Goal: Use online tool/utility: Utilize a website feature to perform a specific function

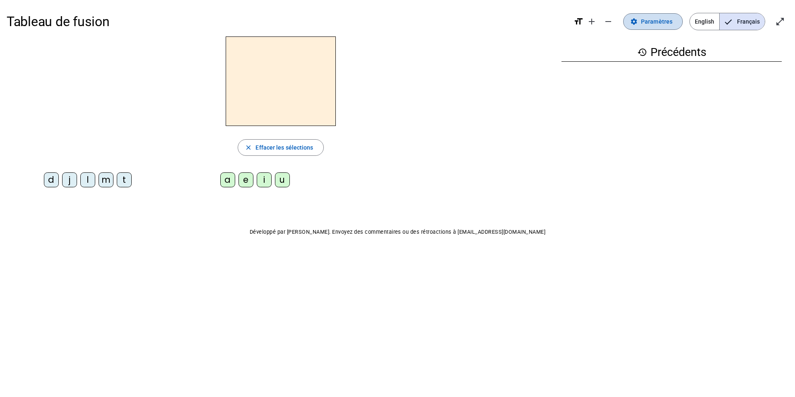
click at [643, 22] on span at bounding box center [653, 22] width 59 height 20
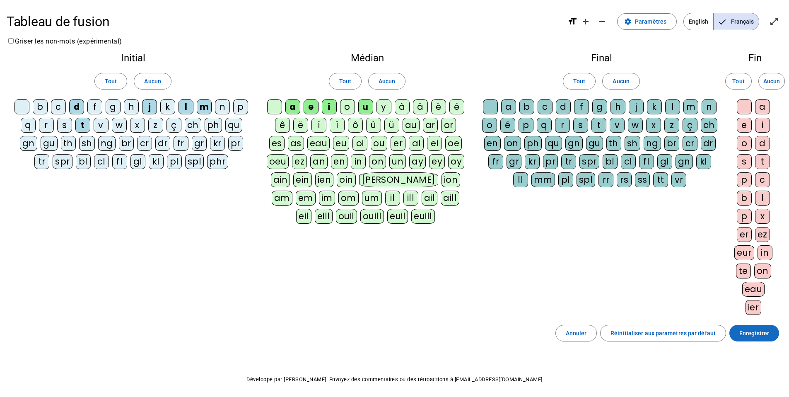
click at [746, 330] on span "Enregistrer" at bounding box center [754, 333] width 30 height 10
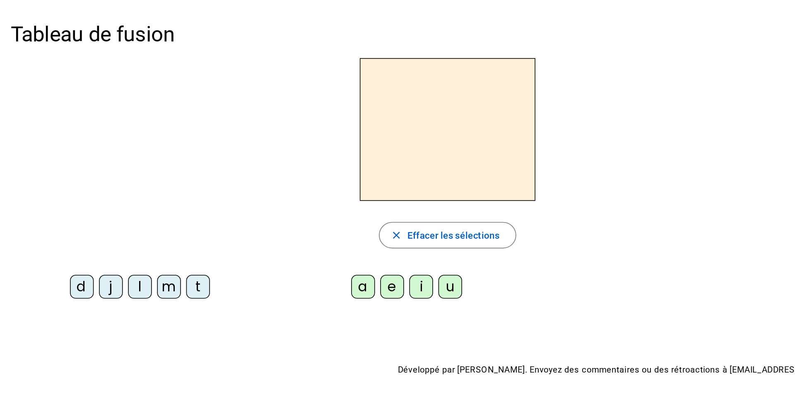
click at [53, 177] on div "d" at bounding box center [51, 179] width 15 height 15
click at [229, 183] on div "a" at bounding box center [227, 179] width 15 height 15
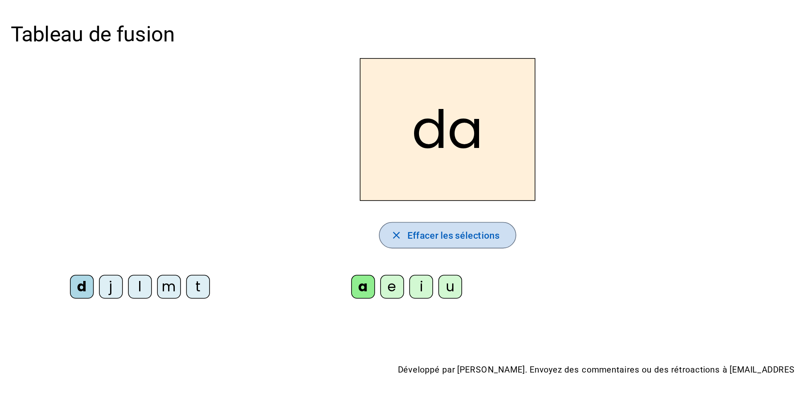
click at [289, 148] on span "Effacer les sélections" at bounding box center [285, 147] width 58 height 10
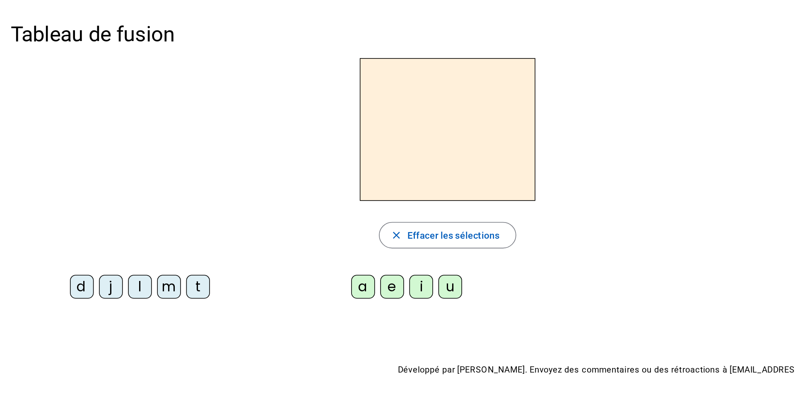
click at [72, 178] on div "j" at bounding box center [69, 179] width 15 height 15
click at [230, 183] on div "a" at bounding box center [227, 179] width 15 height 15
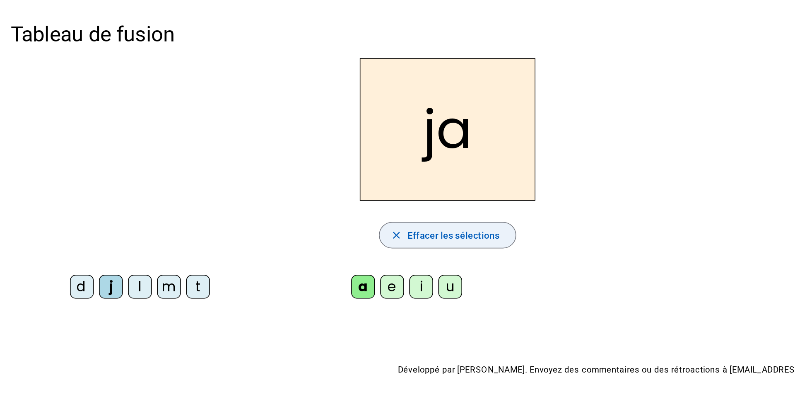
click at [250, 147] on mat-icon "close" at bounding box center [248, 147] width 7 height 7
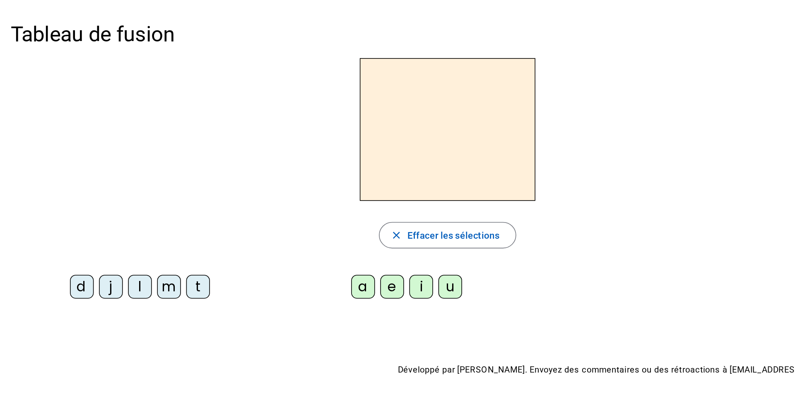
click at [82, 180] on div "l" at bounding box center [87, 179] width 15 height 15
click at [224, 177] on div "a" at bounding box center [227, 179] width 15 height 15
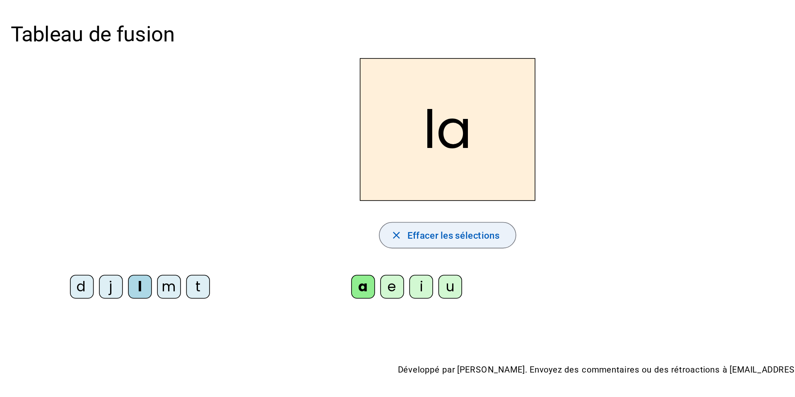
click at [265, 149] on span "Effacer les sélections" at bounding box center [285, 147] width 58 height 10
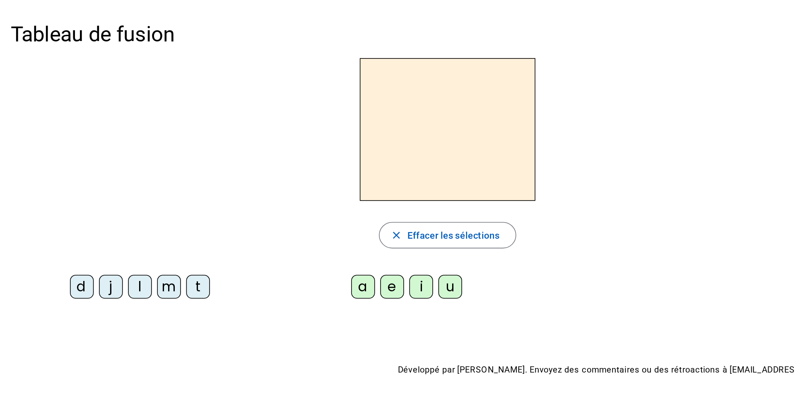
click at [104, 177] on div "m" at bounding box center [106, 179] width 15 height 15
click at [230, 182] on div "a" at bounding box center [227, 179] width 15 height 15
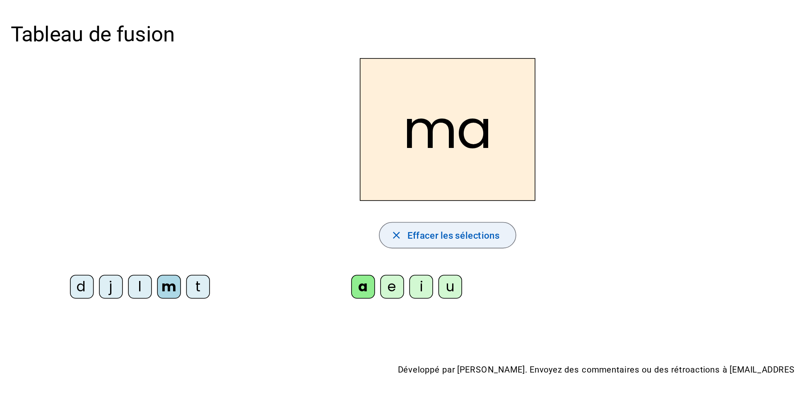
click at [296, 149] on span "Effacer les sélections" at bounding box center [285, 147] width 58 height 10
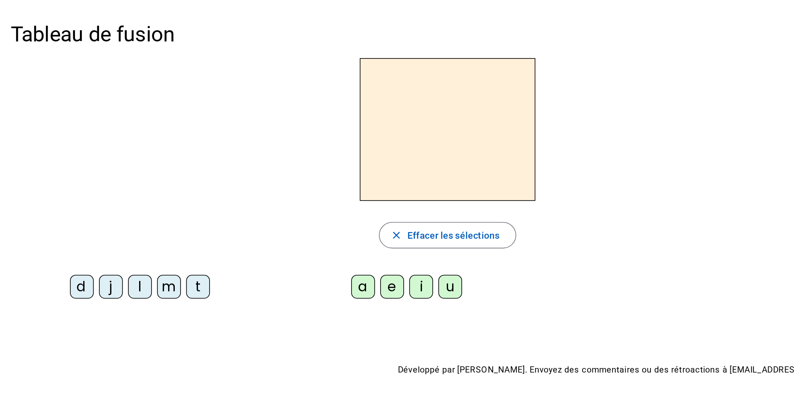
click at [119, 178] on div "t" at bounding box center [124, 179] width 15 height 15
click at [226, 178] on div "a" at bounding box center [227, 179] width 15 height 15
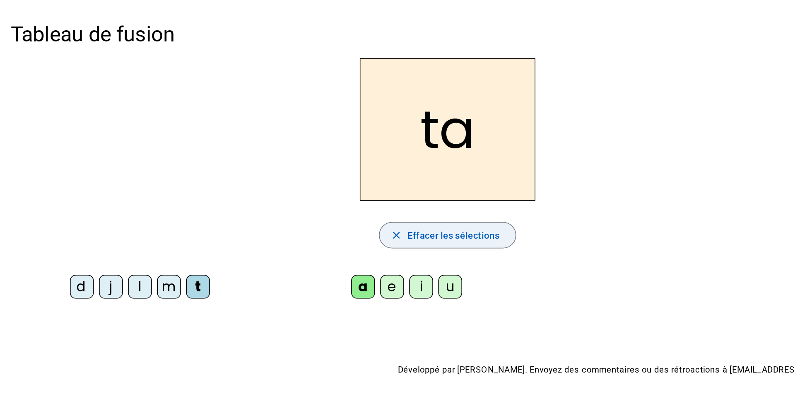
click at [293, 149] on span "Effacer les sélections" at bounding box center [285, 147] width 58 height 10
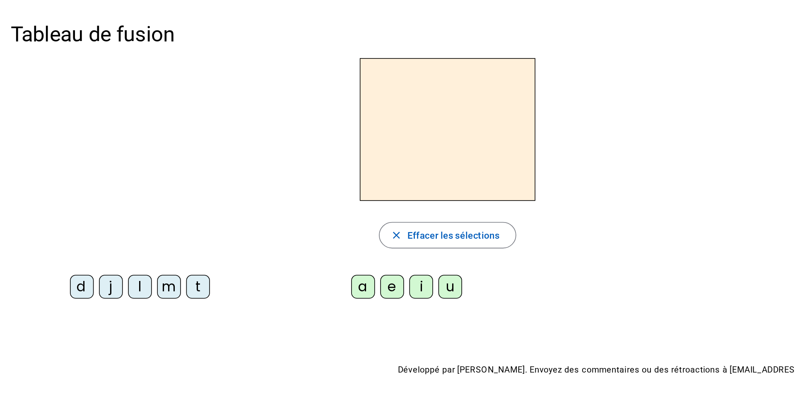
click at [54, 180] on div "d" at bounding box center [51, 179] width 15 height 15
click at [244, 181] on div "e" at bounding box center [246, 179] width 15 height 15
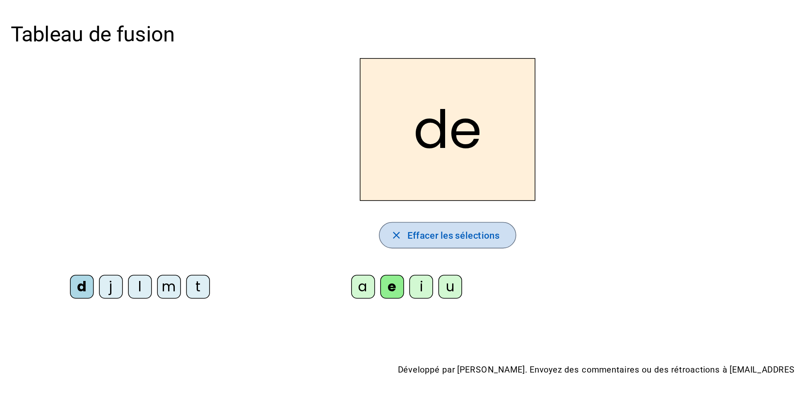
click at [248, 152] on span "button" at bounding box center [280, 147] width 85 height 20
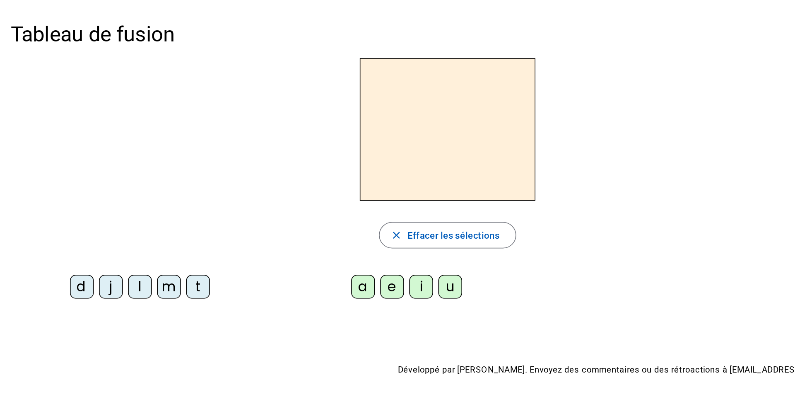
click at [72, 181] on div "j" at bounding box center [69, 179] width 15 height 15
click at [243, 176] on div "e" at bounding box center [246, 179] width 15 height 15
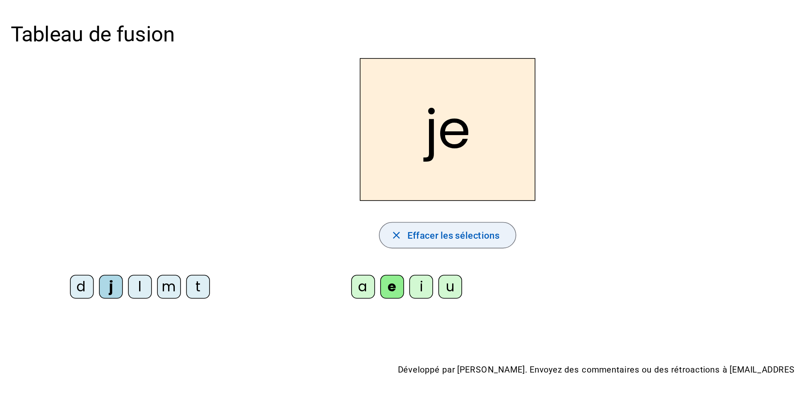
click at [281, 149] on span "Effacer les sélections" at bounding box center [285, 147] width 58 height 10
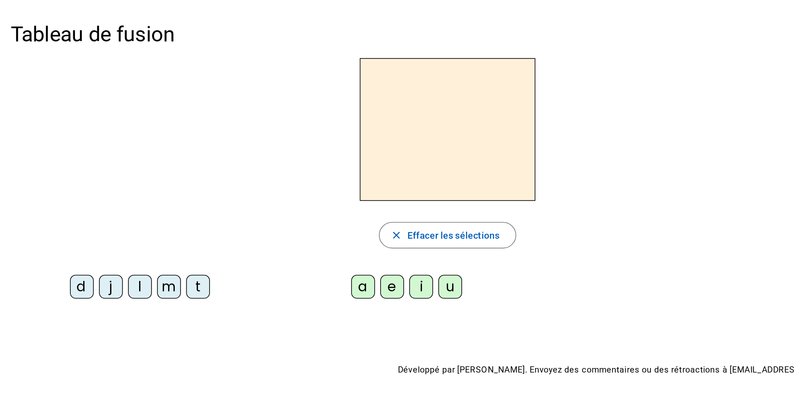
click at [87, 181] on div "l" at bounding box center [87, 179] width 15 height 15
click at [245, 179] on div "e" at bounding box center [246, 179] width 15 height 15
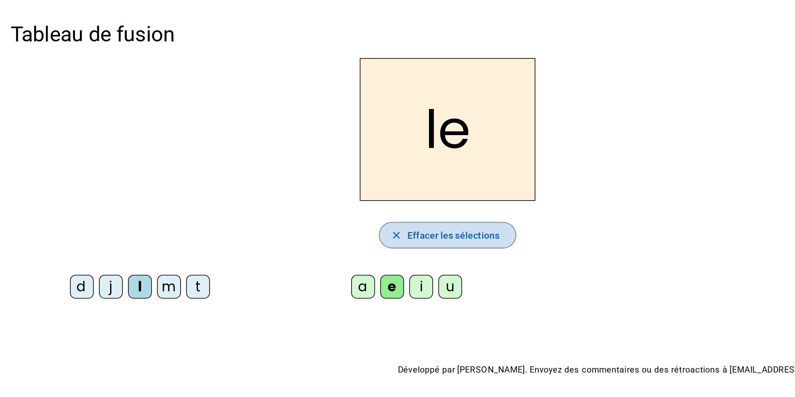
click at [274, 145] on span "Effacer les sélections" at bounding box center [285, 147] width 58 height 10
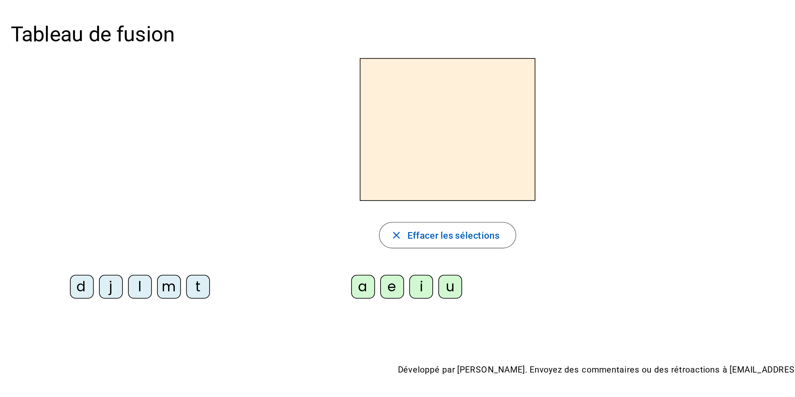
click at [99, 181] on div "m" at bounding box center [106, 179] width 15 height 15
click at [251, 175] on div "e" at bounding box center [246, 179] width 15 height 15
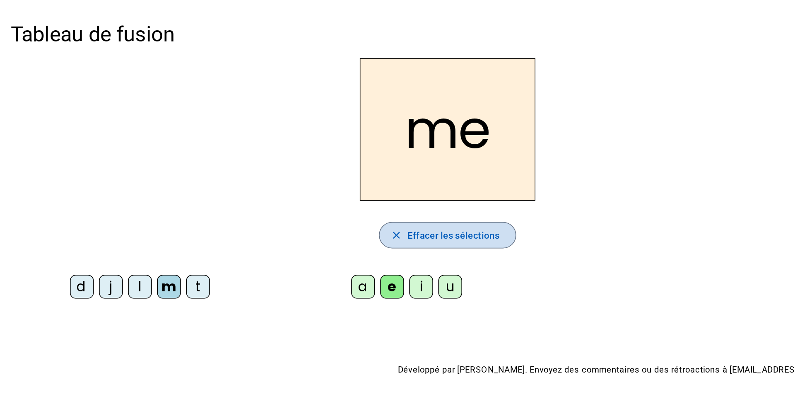
click at [284, 147] on span "Effacer les sélections" at bounding box center [285, 147] width 58 height 10
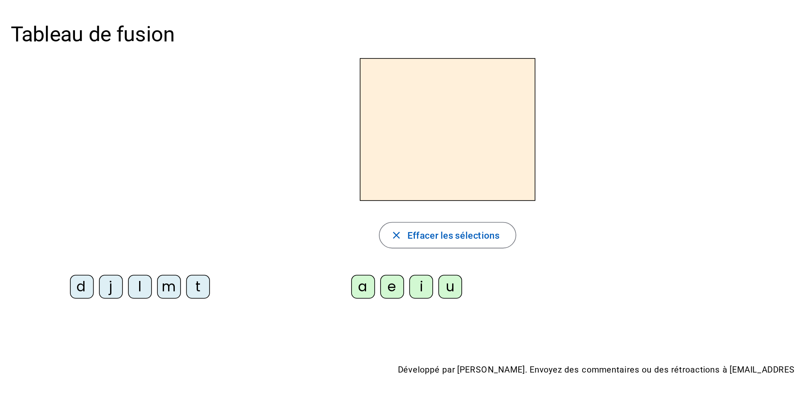
click at [120, 181] on div "t" at bounding box center [124, 179] width 15 height 15
click at [250, 178] on div "e" at bounding box center [246, 179] width 15 height 15
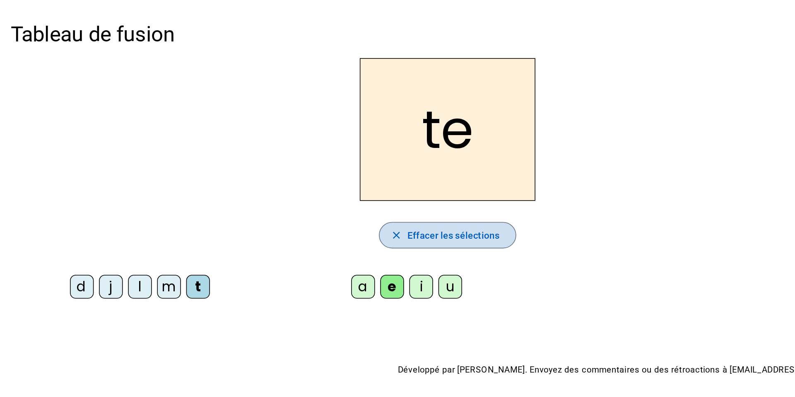
click at [287, 146] on span "Effacer les sélections" at bounding box center [285, 147] width 58 height 10
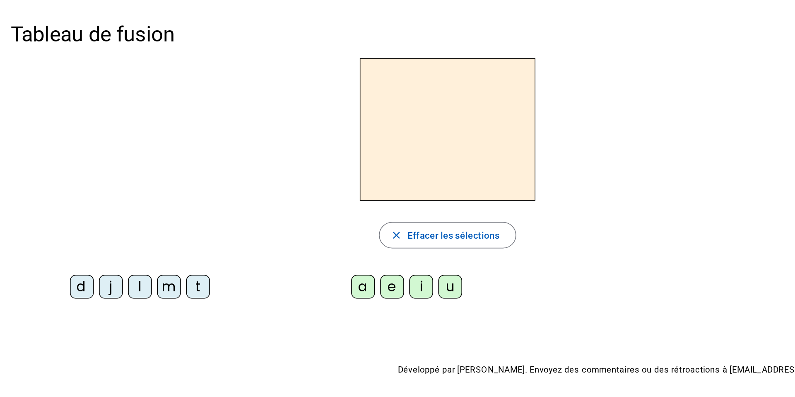
click at [53, 181] on div "d" at bounding box center [51, 179] width 15 height 15
click at [265, 178] on div "i" at bounding box center [264, 179] width 15 height 15
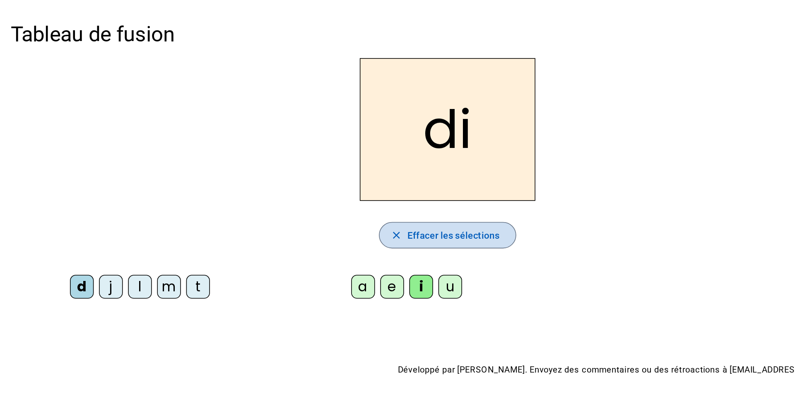
click at [286, 149] on span "Effacer les sélections" at bounding box center [285, 147] width 58 height 10
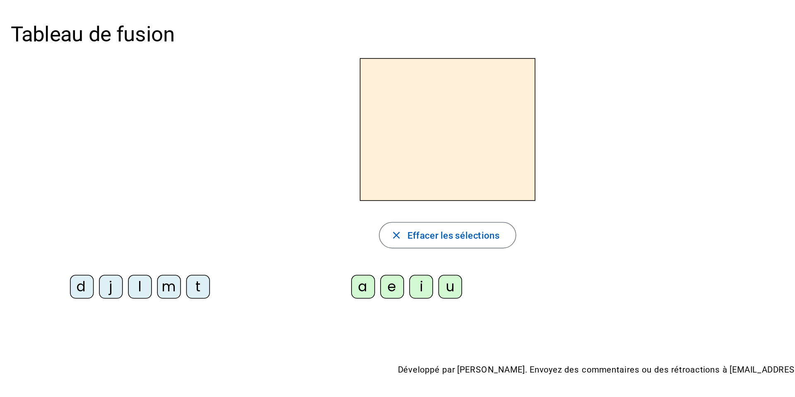
click at [69, 181] on div "j" at bounding box center [69, 179] width 15 height 15
click at [262, 180] on div "i" at bounding box center [264, 179] width 15 height 15
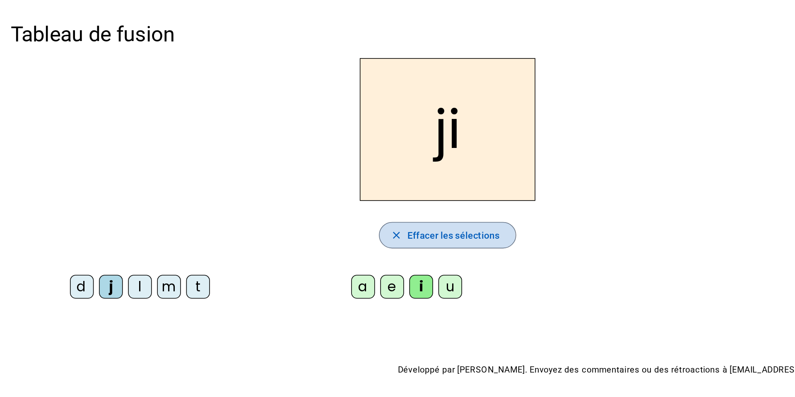
click at [255, 150] on span "button" at bounding box center [280, 147] width 85 height 20
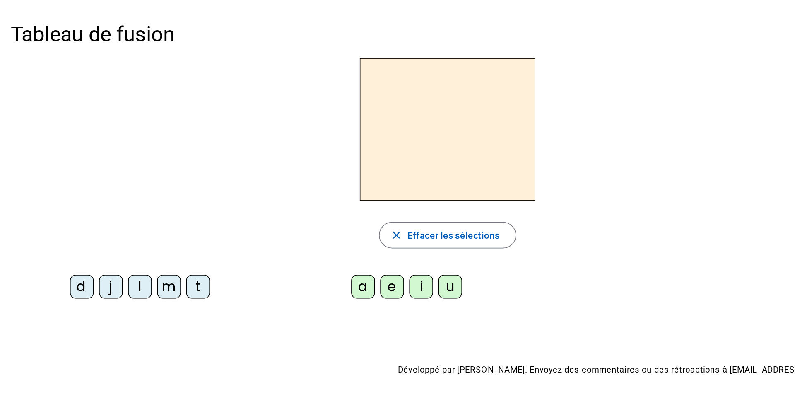
click at [103, 180] on div "m" at bounding box center [106, 179] width 15 height 15
click at [265, 180] on div "i" at bounding box center [264, 179] width 15 height 15
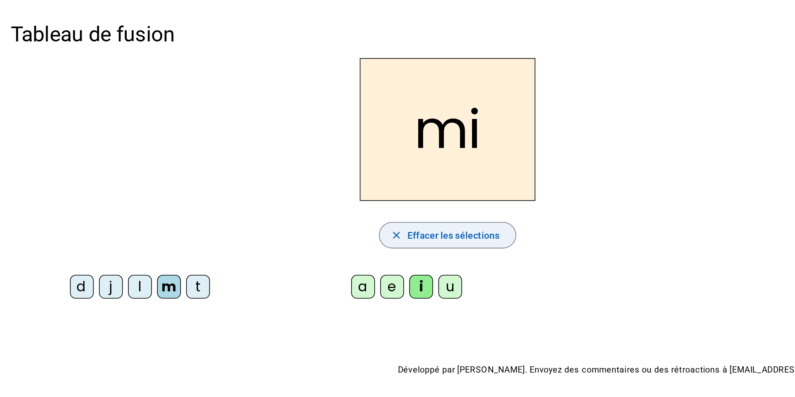
click at [283, 148] on span "Effacer les sélections" at bounding box center [285, 147] width 58 height 10
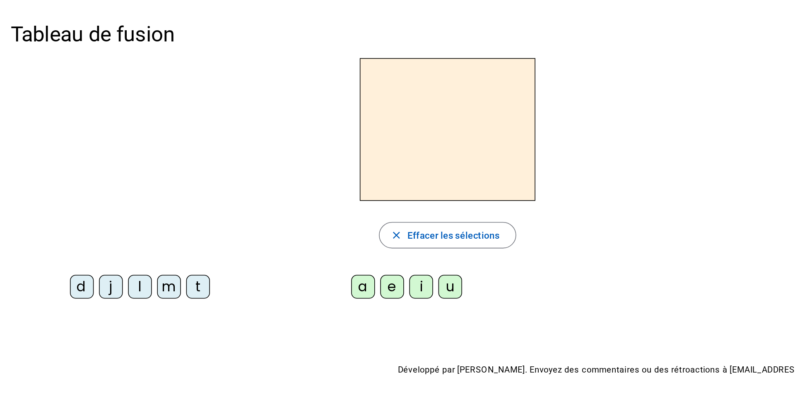
click at [123, 181] on div "t" at bounding box center [124, 179] width 15 height 15
click at [265, 178] on div "i" at bounding box center [264, 179] width 15 height 15
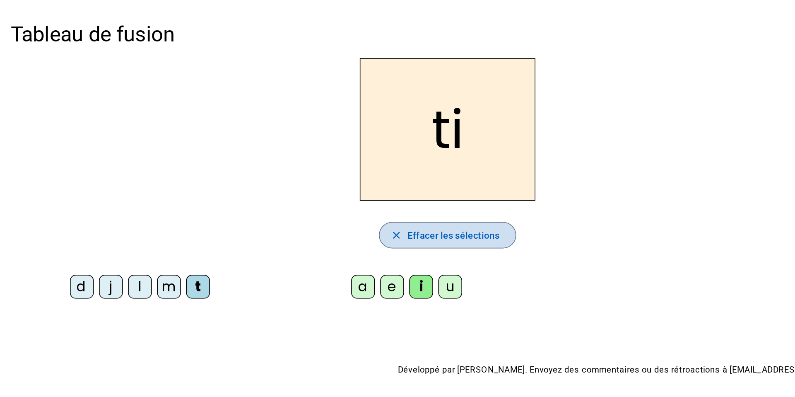
click at [279, 146] on span "Effacer les sélections" at bounding box center [285, 147] width 58 height 10
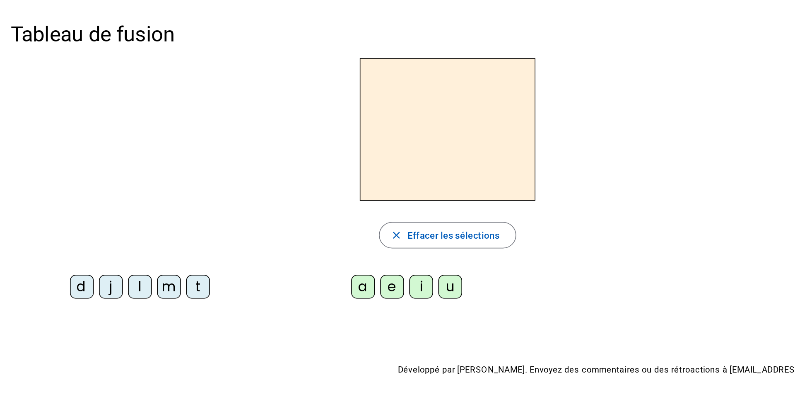
click at [53, 184] on div "d" at bounding box center [51, 179] width 15 height 15
click at [285, 184] on div "u" at bounding box center [282, 179] width 15 height 15
click at [73, 184] on div "j" at bounding box center [69, 179] width 15 height 15
click at [86, 176] on div "l" at bounding box center [87, 179] width 15 height 15
click at [108, 181] on div "m" at bounding box center [106, 179] width 15 height 15
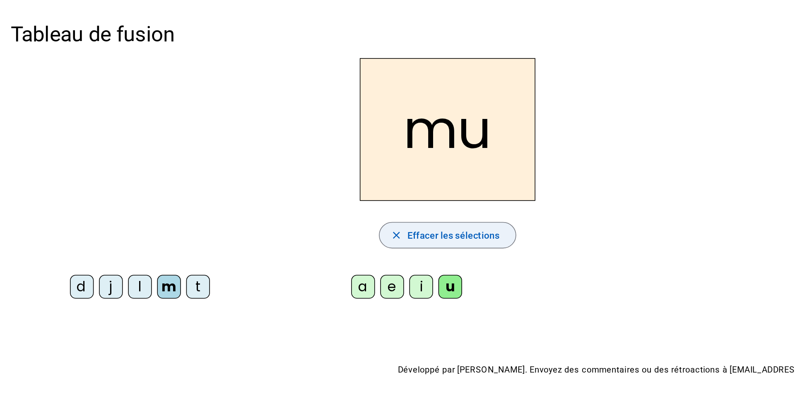
click at [270, 147] on span "Effacer les sélections" at bounding box center [285, 147] width 58 height 10
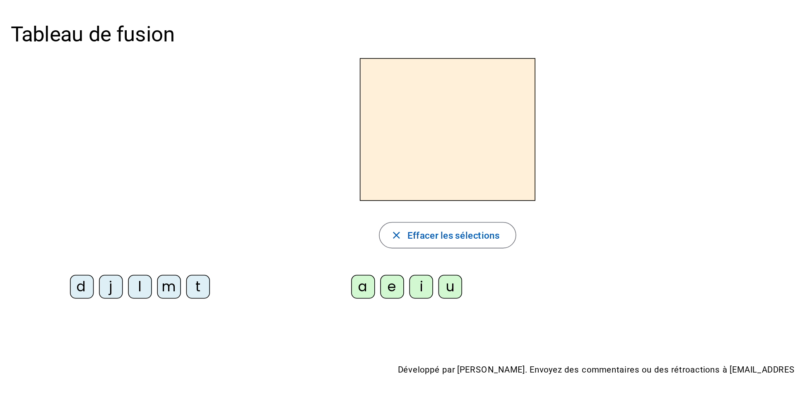
click at [119, 181] on div "t" at bounding box center [124, 179] width 15 height 15
click at [282, 183] on div "u" at bounding box center [282, 179] width 15 height 15
click at [373, 170] on div at bounding box center [424, 172] width 166 height 7
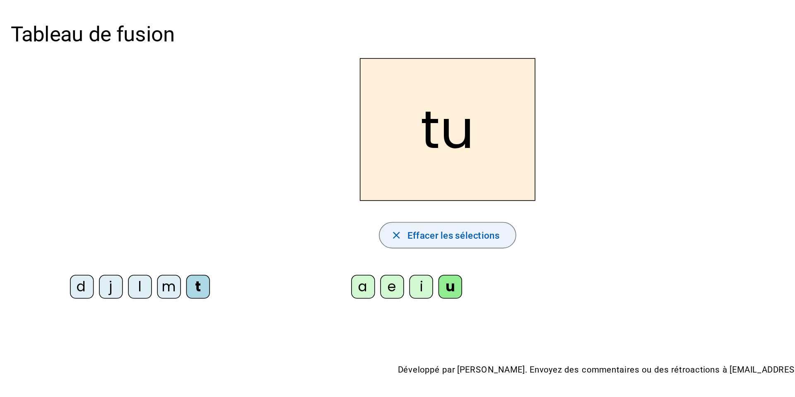
click at [263, 145] on span "Effacer les sélections" at bounding box center [285, 147] width 58 height 10
